Goal: Task Accomplishment & Management: Use online tool/utility

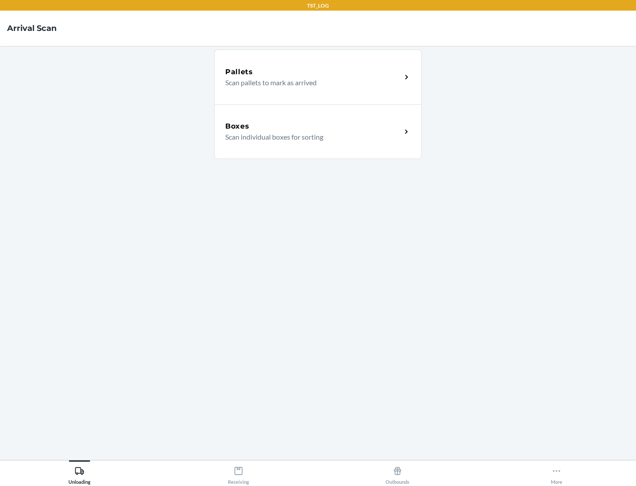
click at [313, 126] on div "Boxes" at bounding box center [313, 126] width 176 height 11
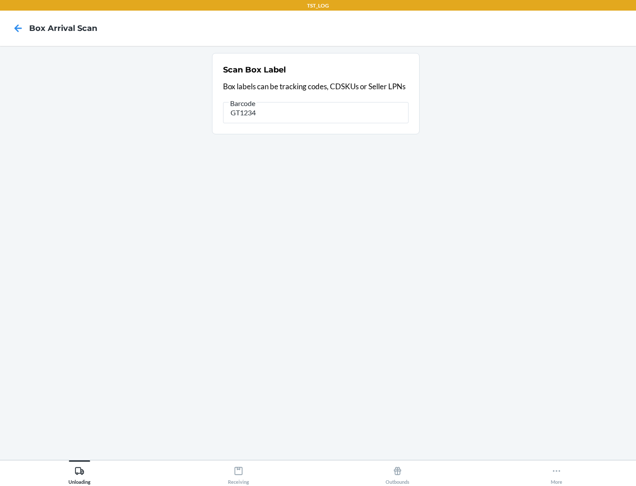
type input "GT1234"
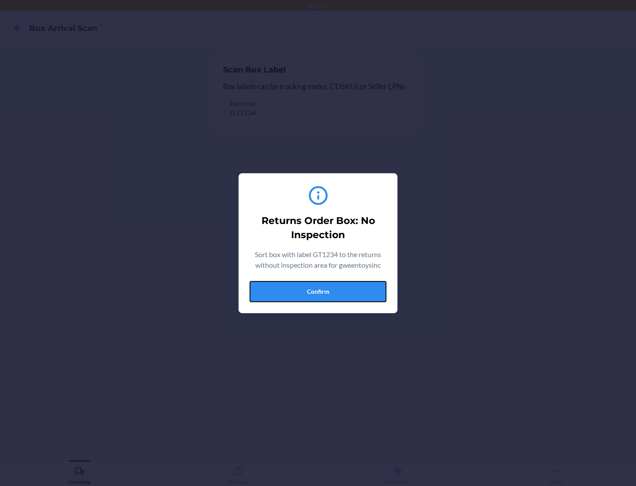
click at [318, 291] on button "Confirm" at bounding box center [318, 291] width 137 height 21
